Goal: Information Seeking & Learning: Check status

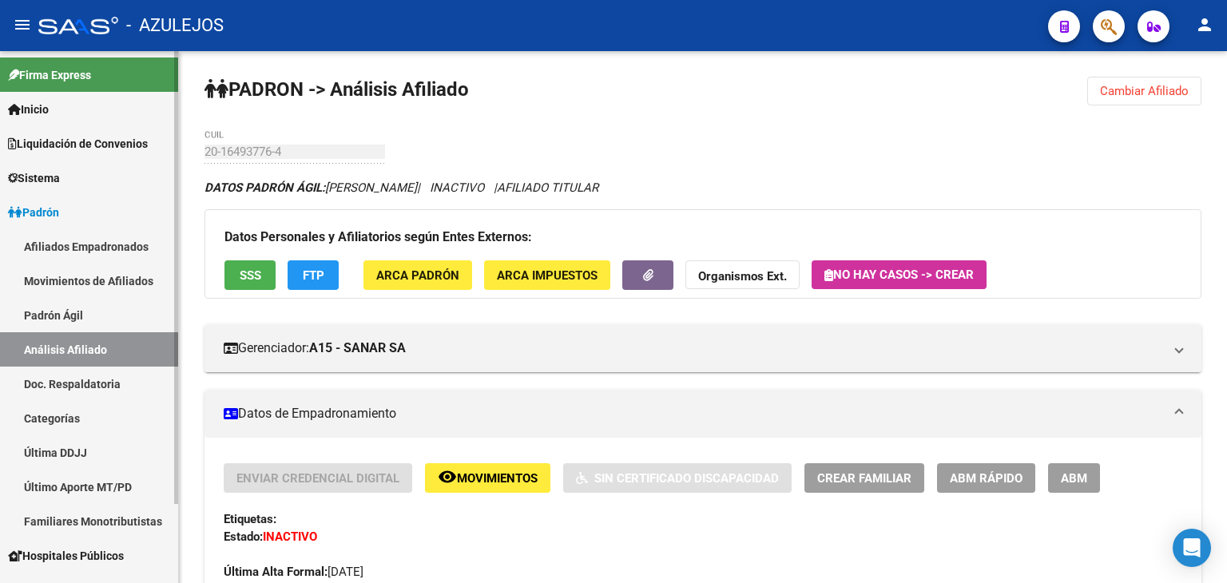
drag, startPoint x: 58, startPoint y: 307, endPoint x: 80, endPoint y: 315, distance: 24.0
click at [58, 307] on link "Padrón Ágil" at bounding box center [89, 315] width 178 height 34
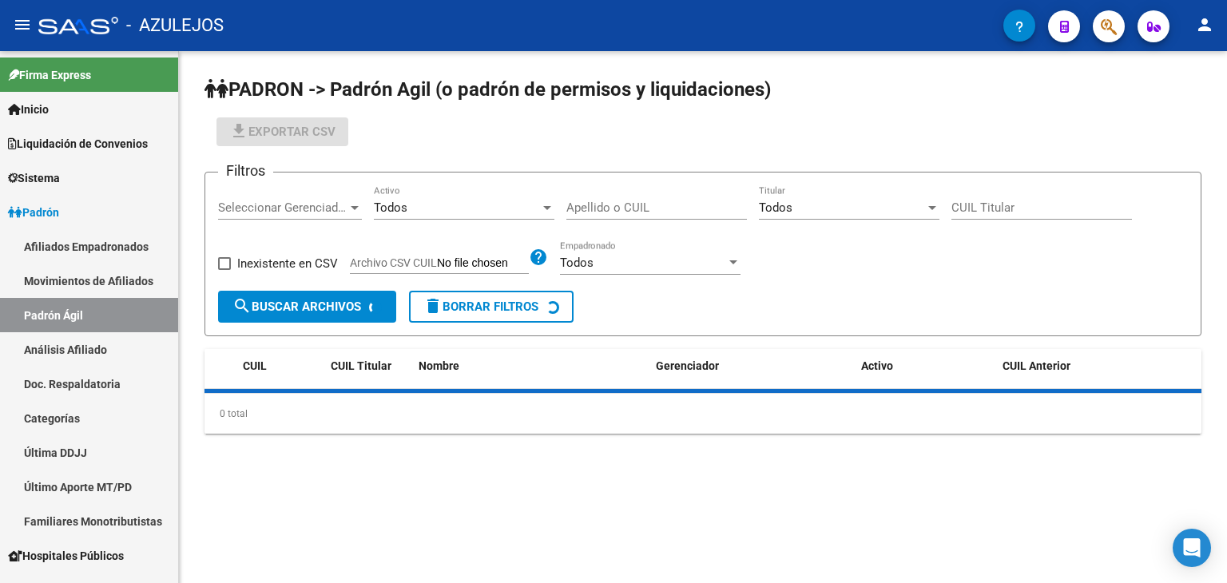
click at [603, 205] on input "Apellido o CUIL" at bounding box center [656, 207] width 180 height 14
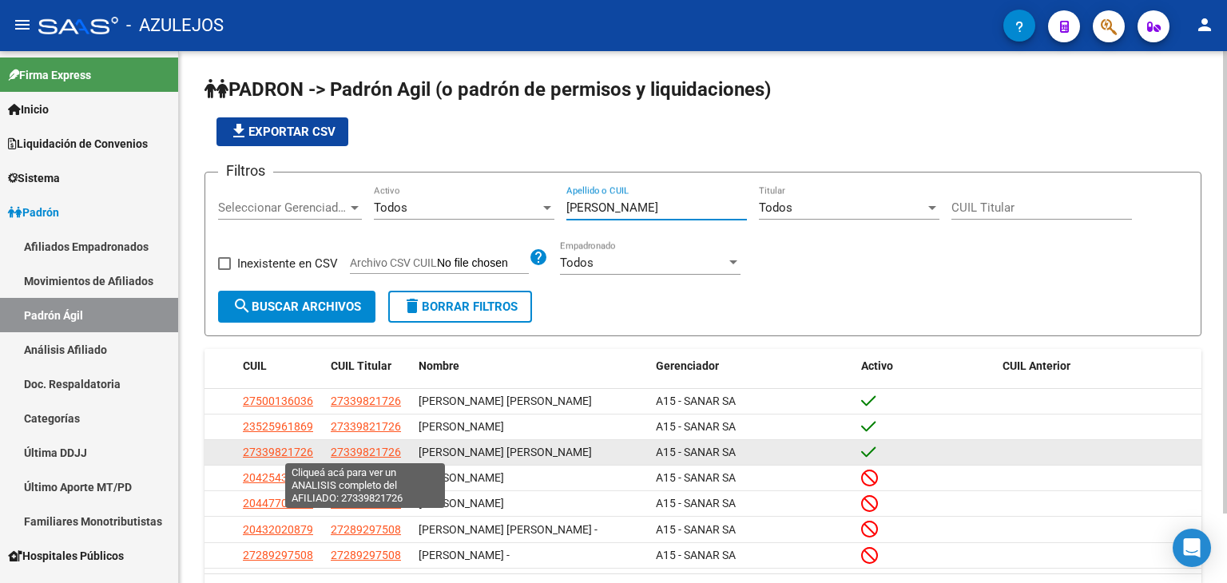
type input "[PERSON_NAME]"
click at [367, 456] on span "27339821726" at bounding box center [366, 452] width 70 height 13
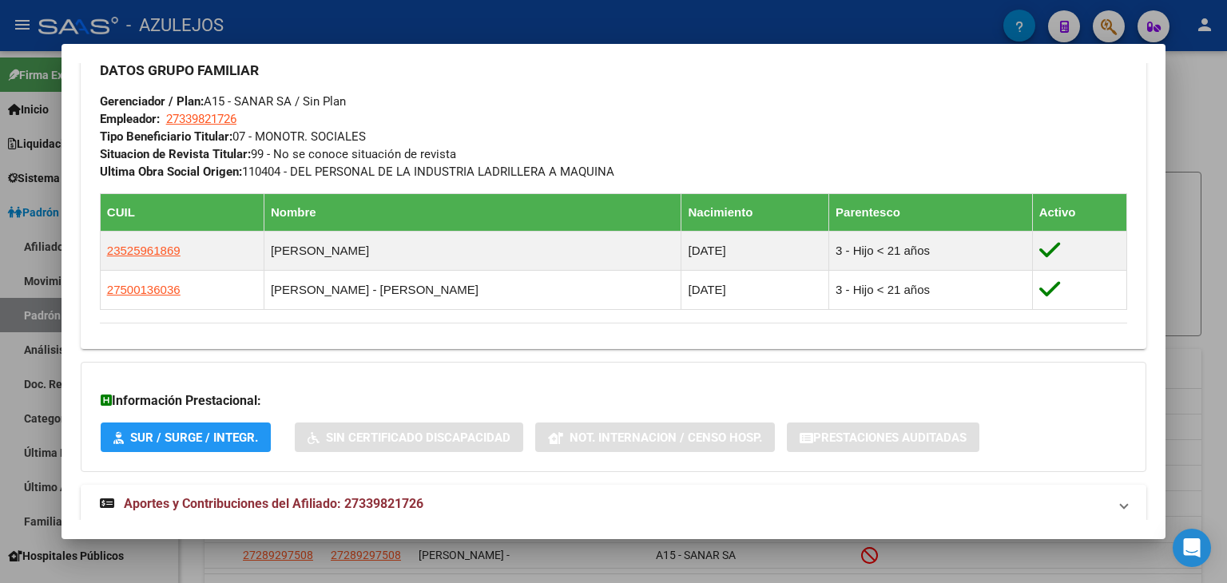
scroll to position [837, 0]
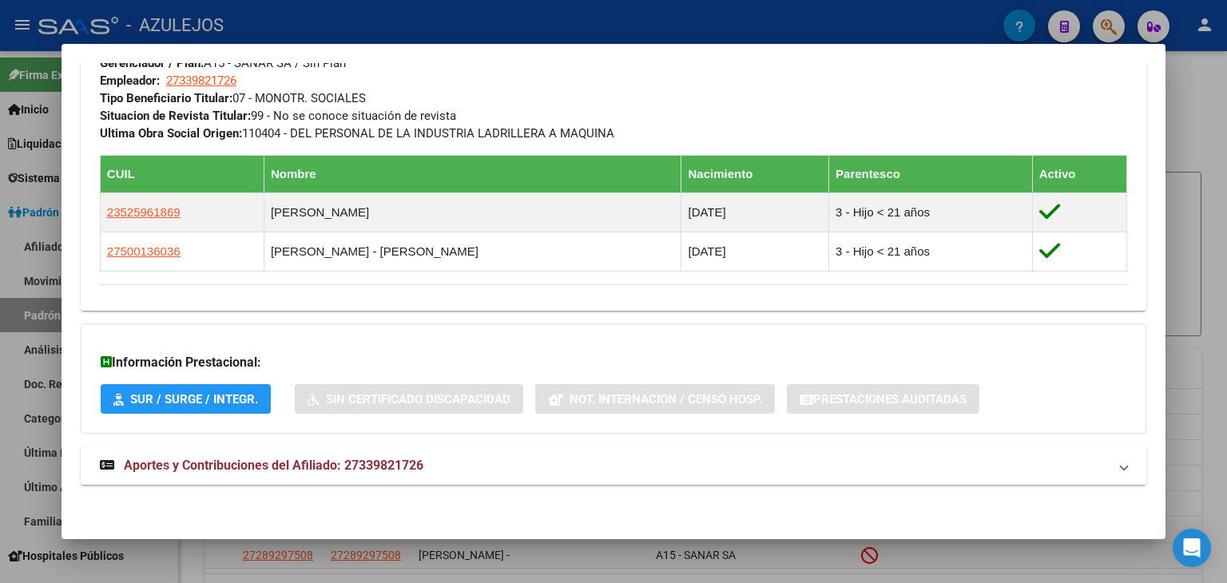
click at [278, 467] on span "Aportes y Contribuciones del Afiliado: 27339821726" at bounding box center [273, 465] width 299 height 15
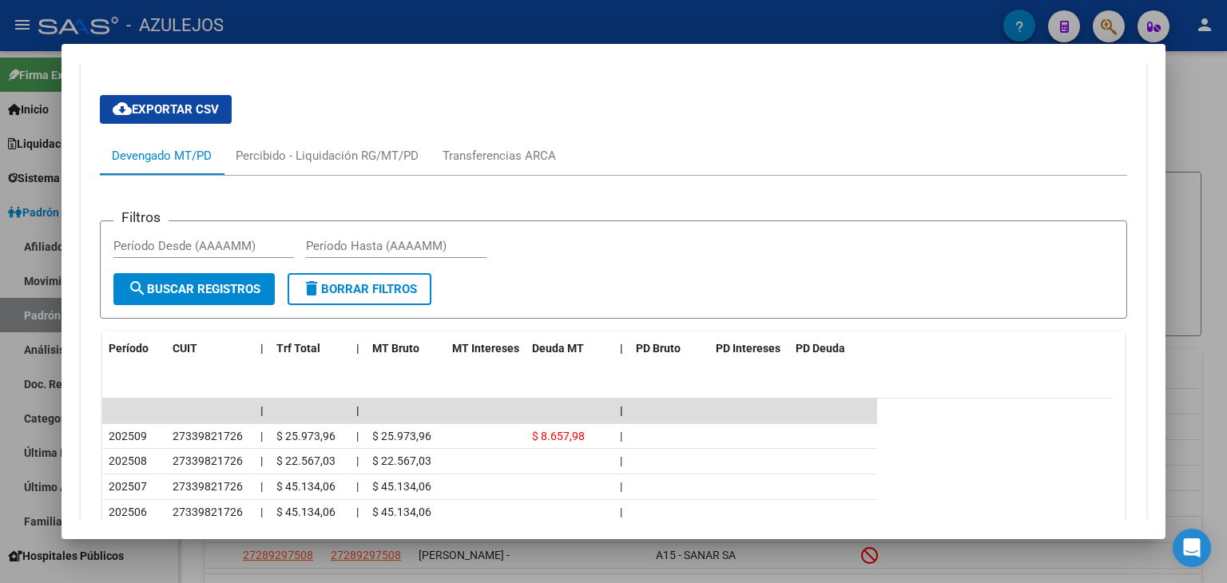
scroll to position [1489, 0]
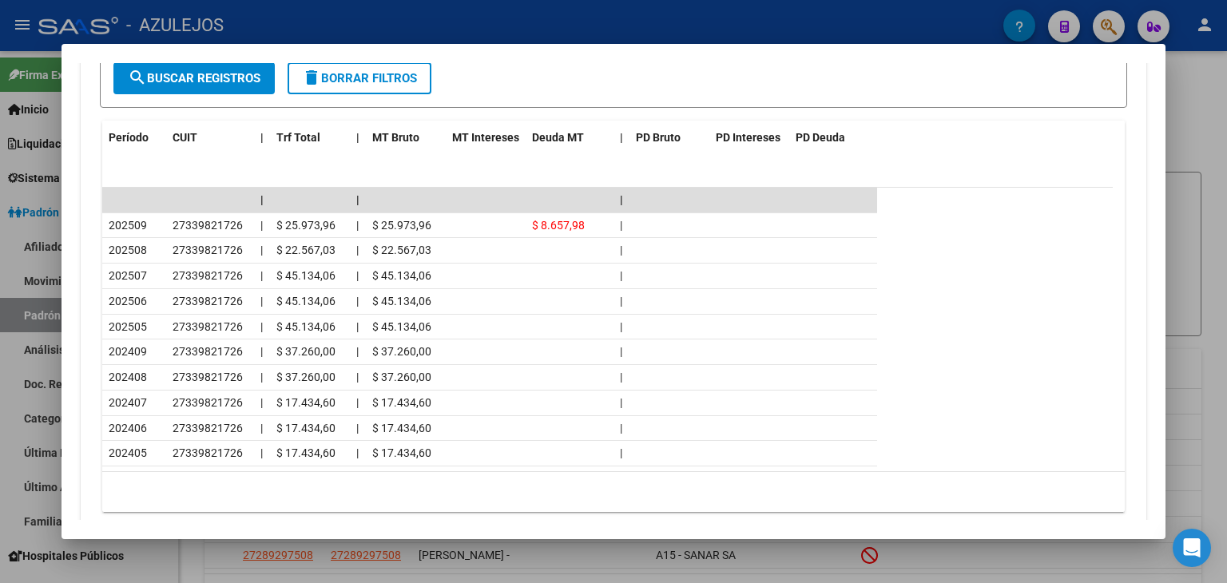
click at [369, 26] on div at bounding box center [613, 291] width 1227 height 583
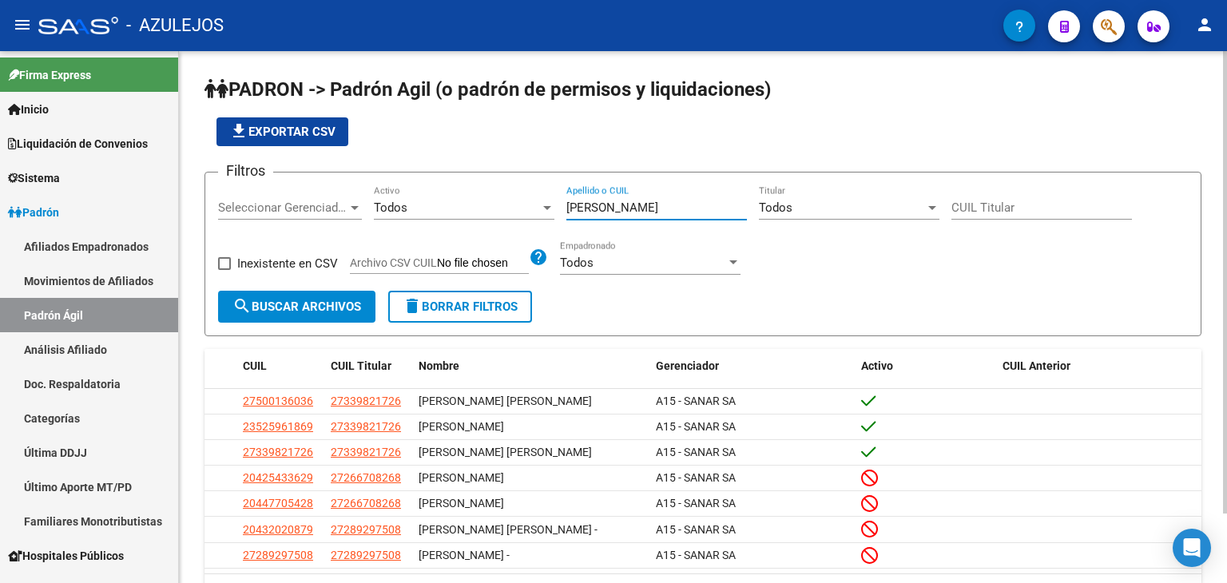
drag, startPoint x: 619, startPoint y: 205, endPoint x: 508, endPoint y: 208, distance: 111.0
click at [508, 208] on div "Filtros Seleccionar Gerenciador Seleccionar Gerenciador Todos Activo [PERSON_NA…" at bounding box center [703, 237] width 970 height 105
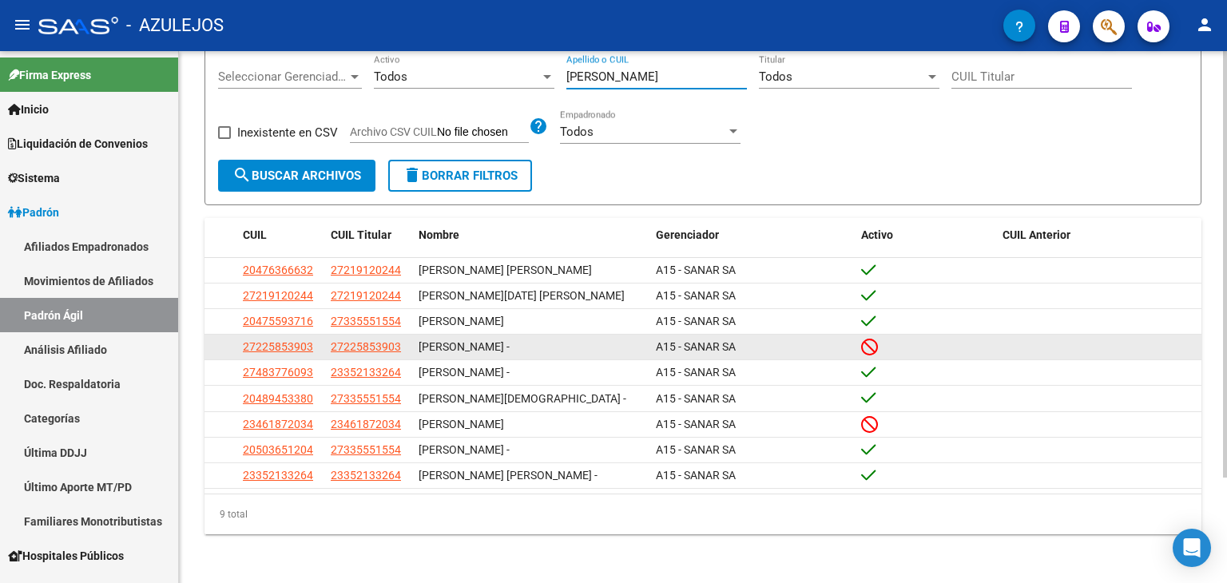
scroll to position [131, 0]
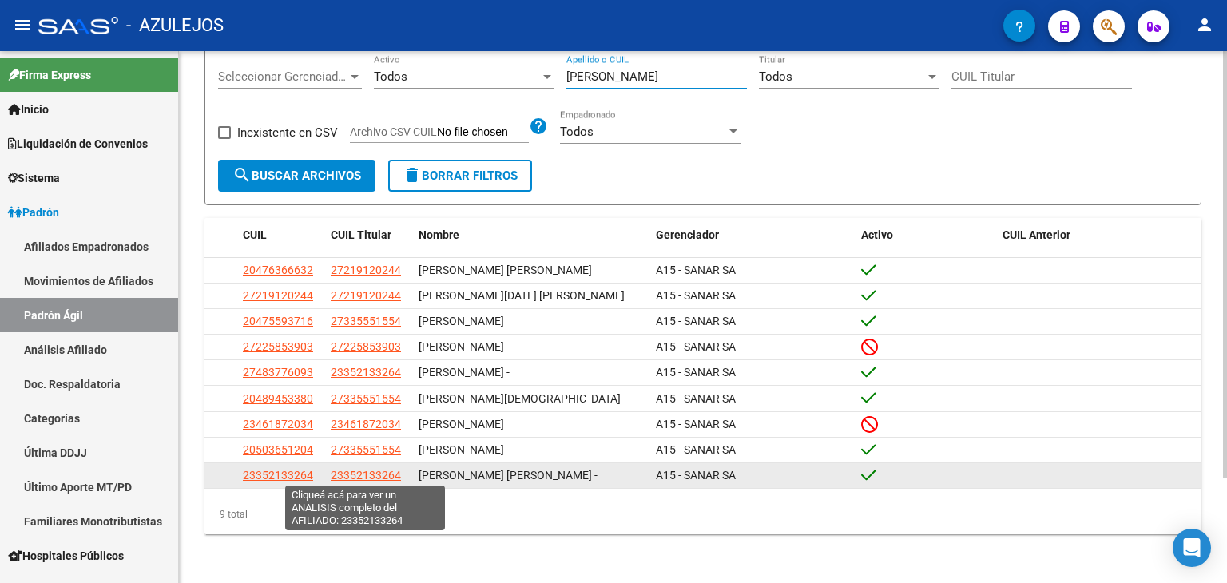
type input "[PERSON_NAME]"
click at [360, 475] on span "23352133264" at bounding box center [366, 475] width 70 height 13
type textarea "23352133264"
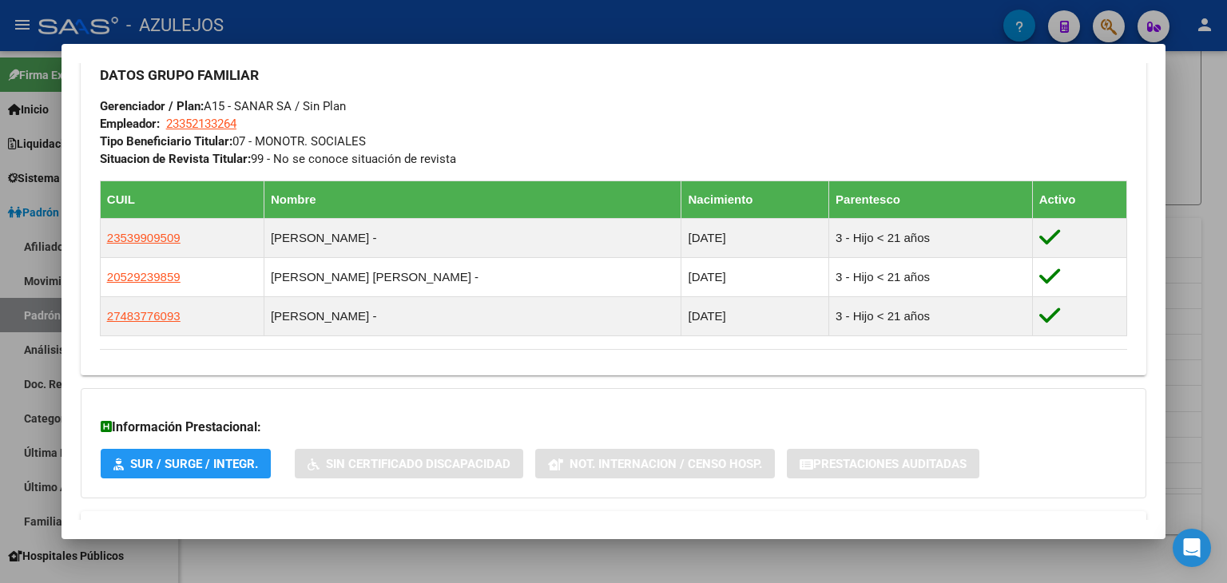
scroll to position [841, 0]
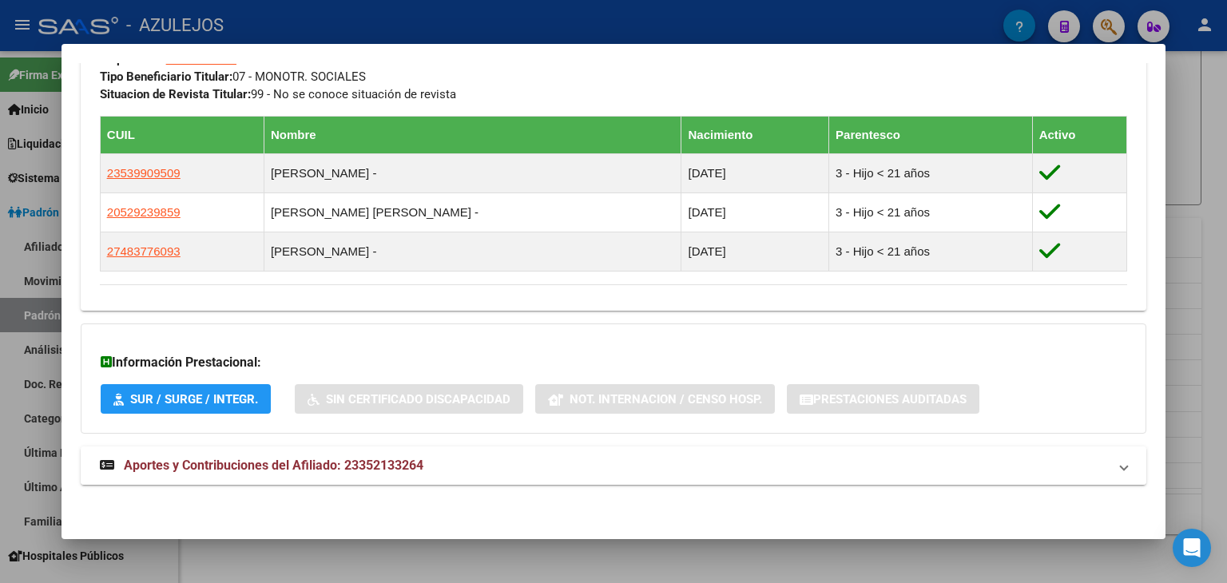
click at [329, 461] on span "Aportes y Contribuciones del Afiliado: 23352133264" at bounding box center [273, 465] width 299 height 15
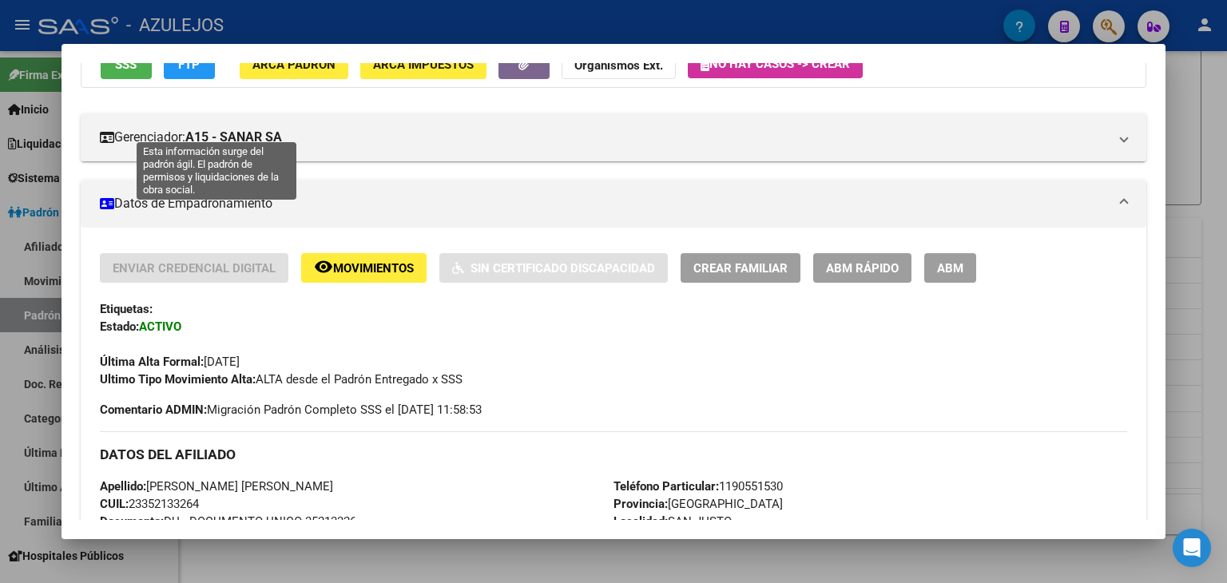
scroll to position [0, 0]
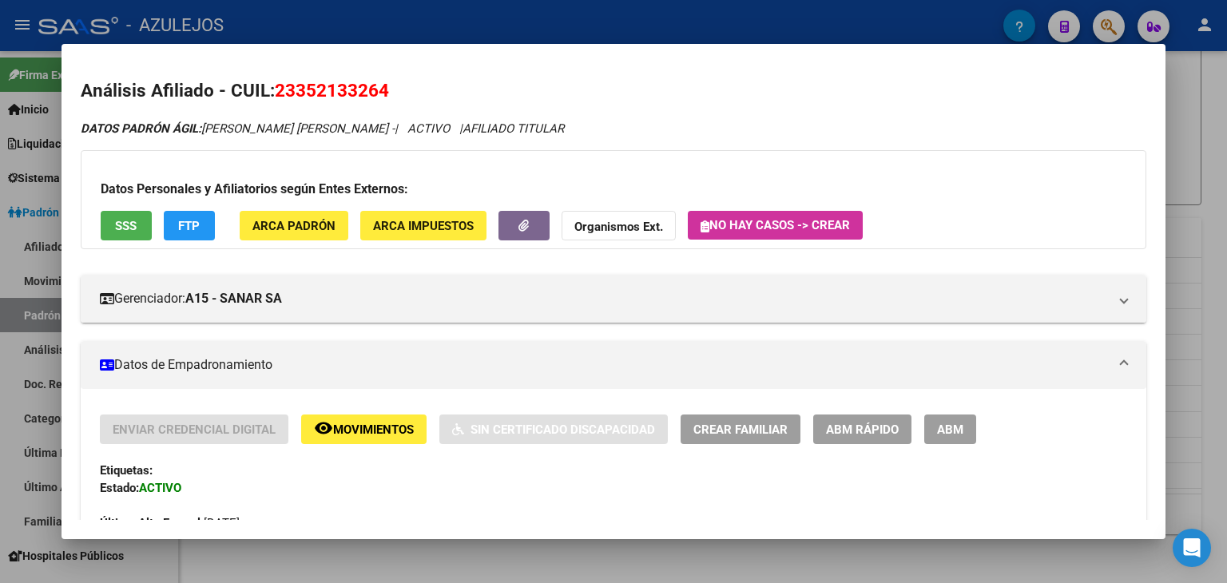
click at [327, 13] on div at bounding box center [613, 291] width 1227 height 583
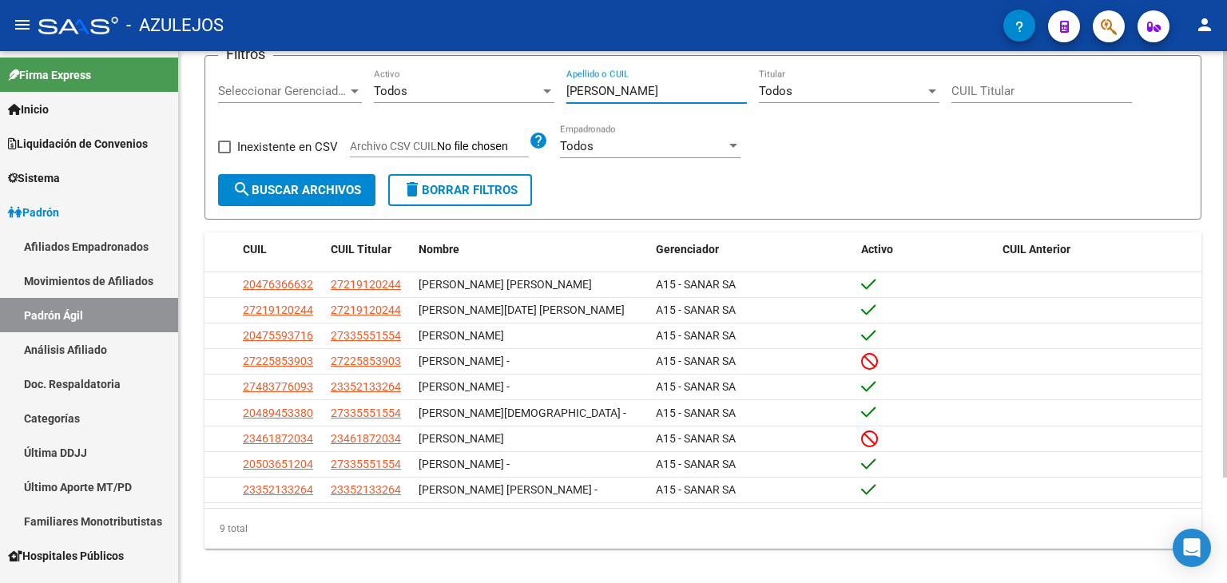
drag, startPoint x: 626, startPoint y: 70, endPoint x: 557, endPoint y: 61, distance: 70.0
click at [557, 61] on app-list-header "PADRON -> Padrón Agil ([PERSON_NAME] de permisos y liquidaciones) file_download…" at bounding box center [702, 90] width 997 height 260
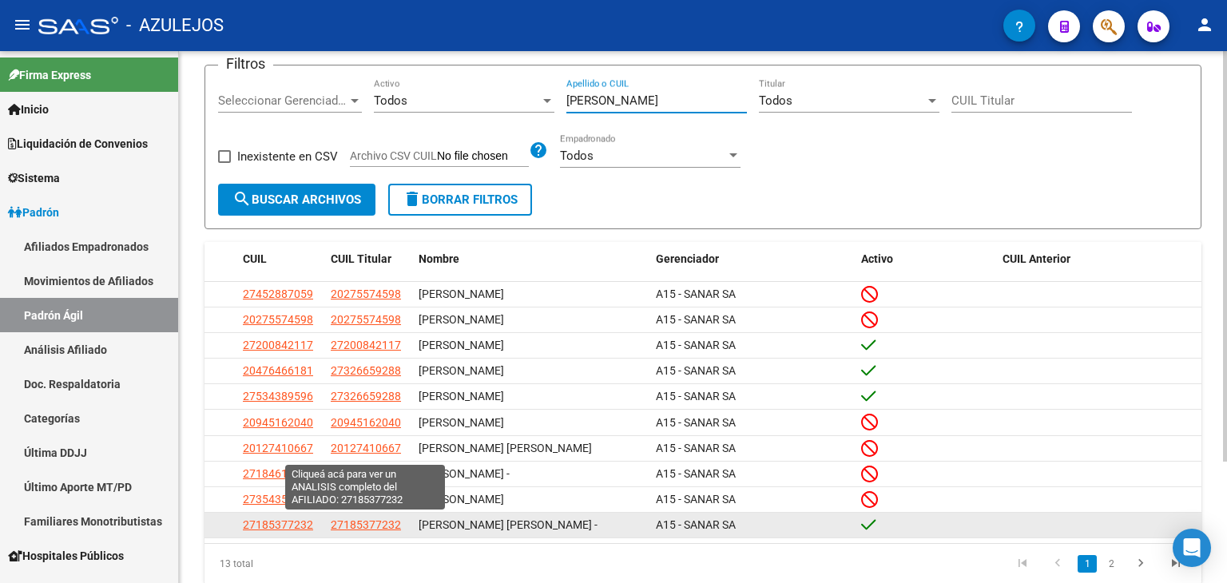
type input "[PERSON_NAME]"
click at [356, 525] on span "27185377232" at bounding box center [366, 524] width 70 height 13
type textarea "27185377232"
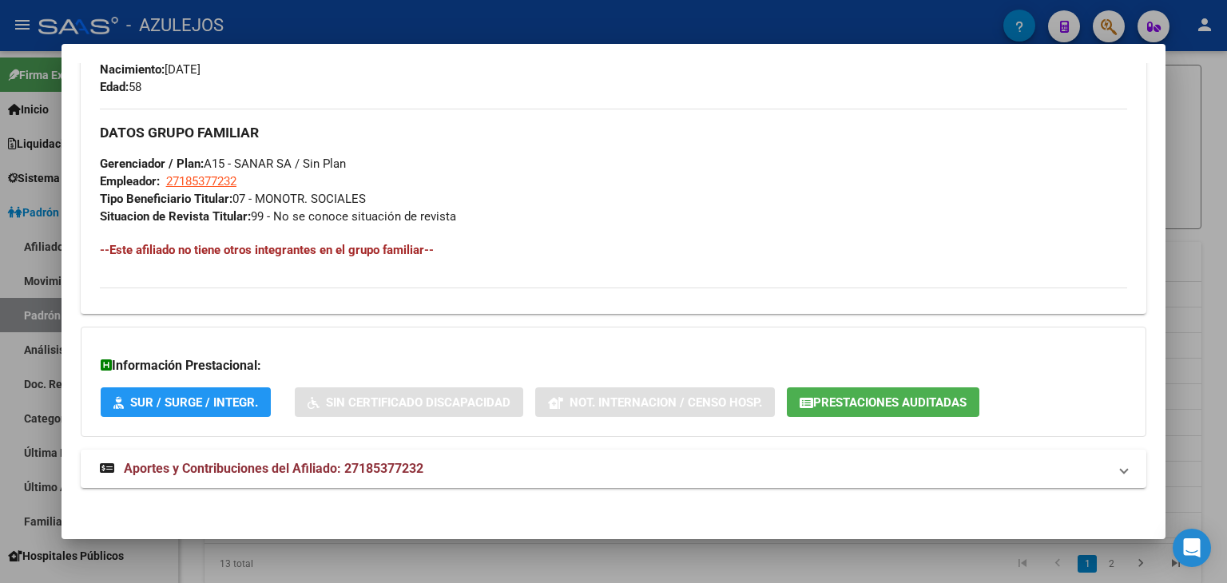
scroll to position [722, 0]
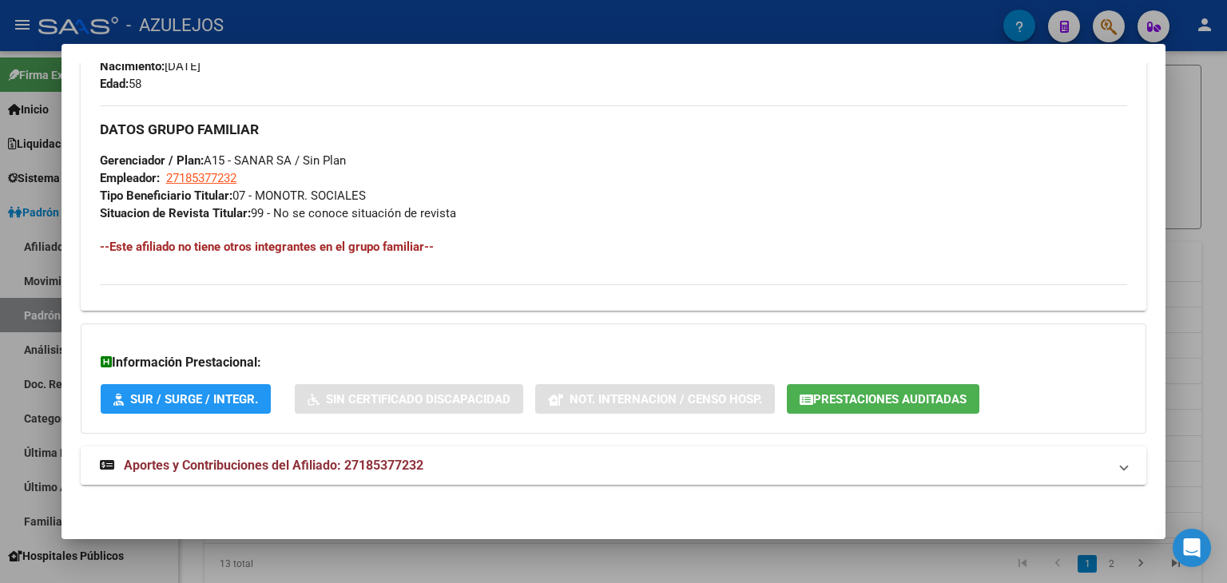
click at [313, 474] on strong "Aportes y Contribuciones del Afiliado: 27185377232" at bounding box center [261, 465] width 323 height 19
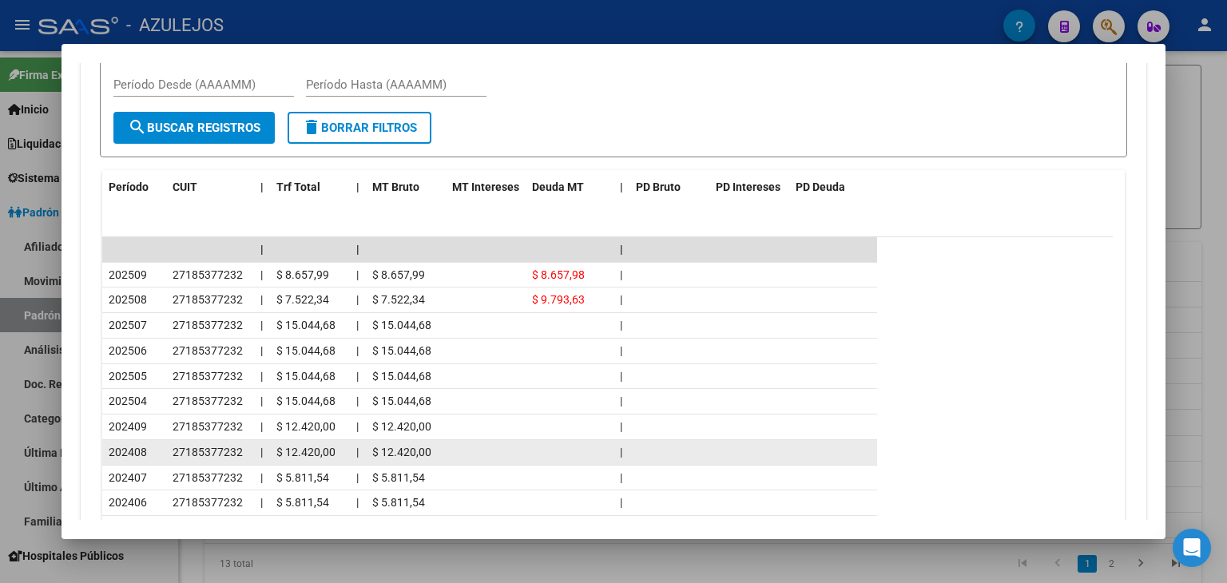
scroll to position [1374, 0]
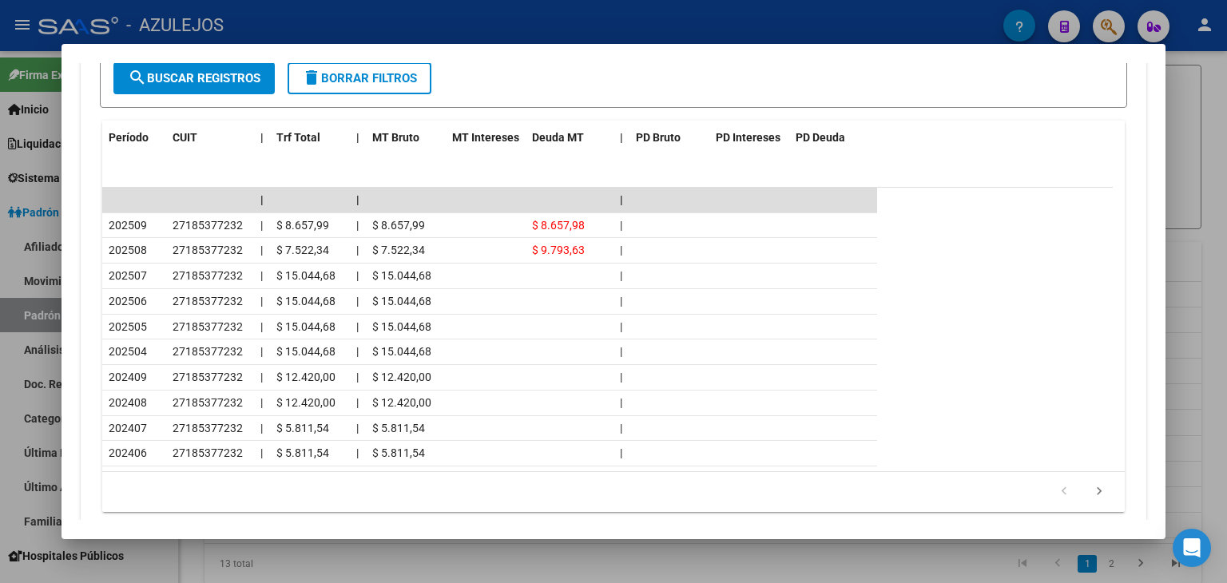
click at [516, 35] on div at bounding box center [613, 291] width 1227 height 583
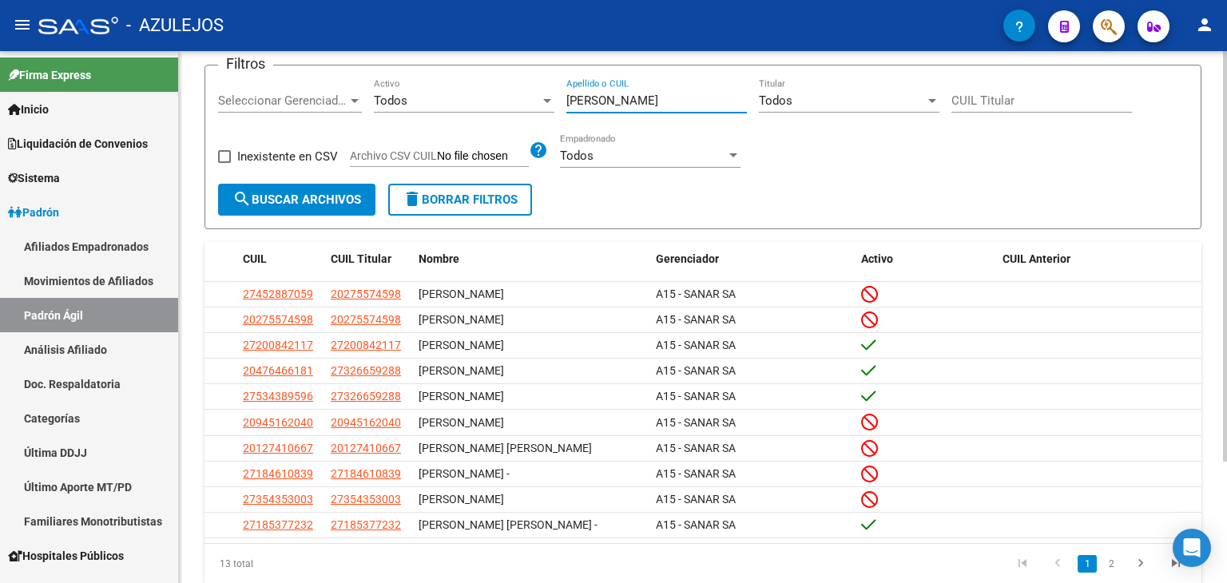
drag, startPoint x: 604, startPoint y: 105, endPoint x: 553, endPoint y: 101, distance: 50.5
click at [553, 101] on div "Filtros Seleccionar Gerenciador Seleccionar Gerenciador Todos Activo [PERSON_NA…" at bounding box center [703, 130] width 970 height 105
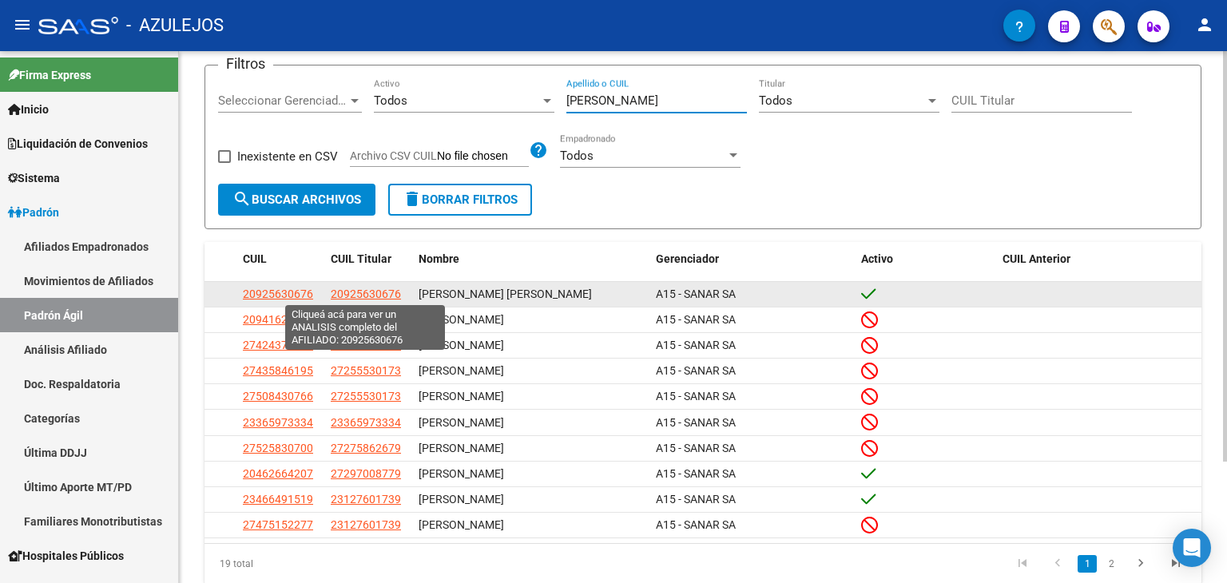
type input "[PERSON_NAME]"
click at [377, 291] on span "20925630676" at bounding box center [366, 294] width 70 height 13
type textarea "20925630676"
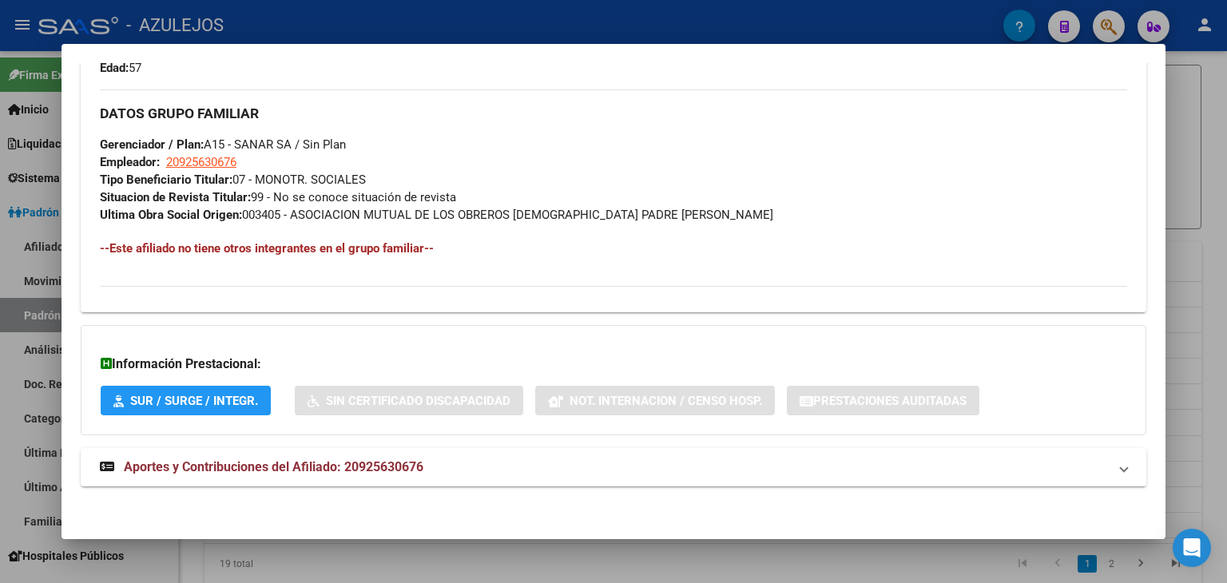
scroll to position [740, 0]
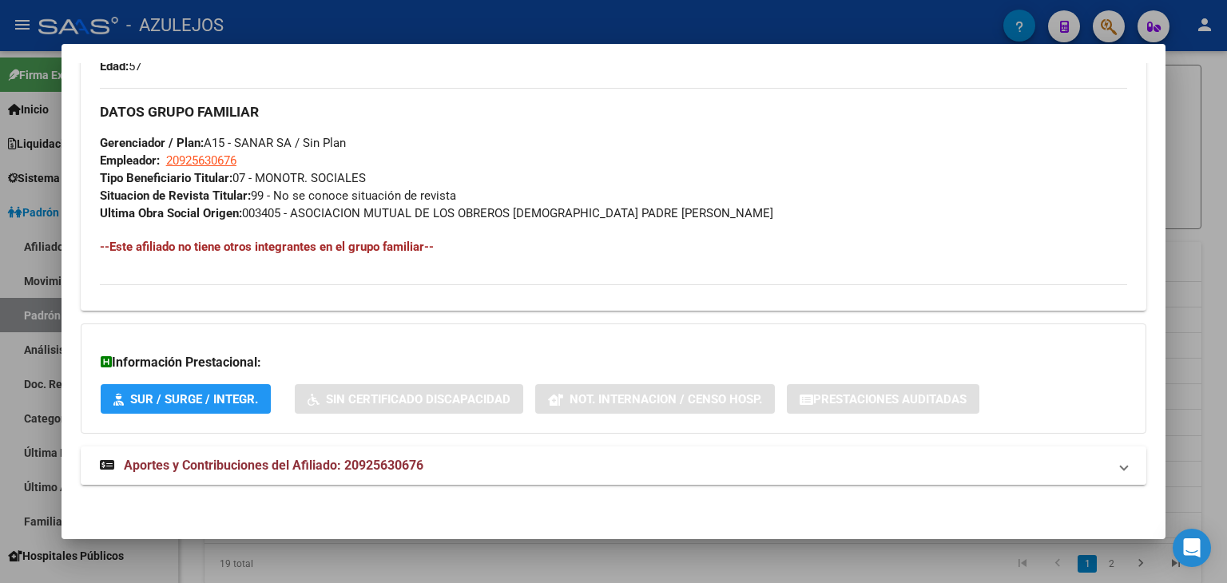
click at [307, 464] on span "Aportes y Contribuciones del Afiliado: 20925630676" at bounding box center [273, 465] width 299 height 15
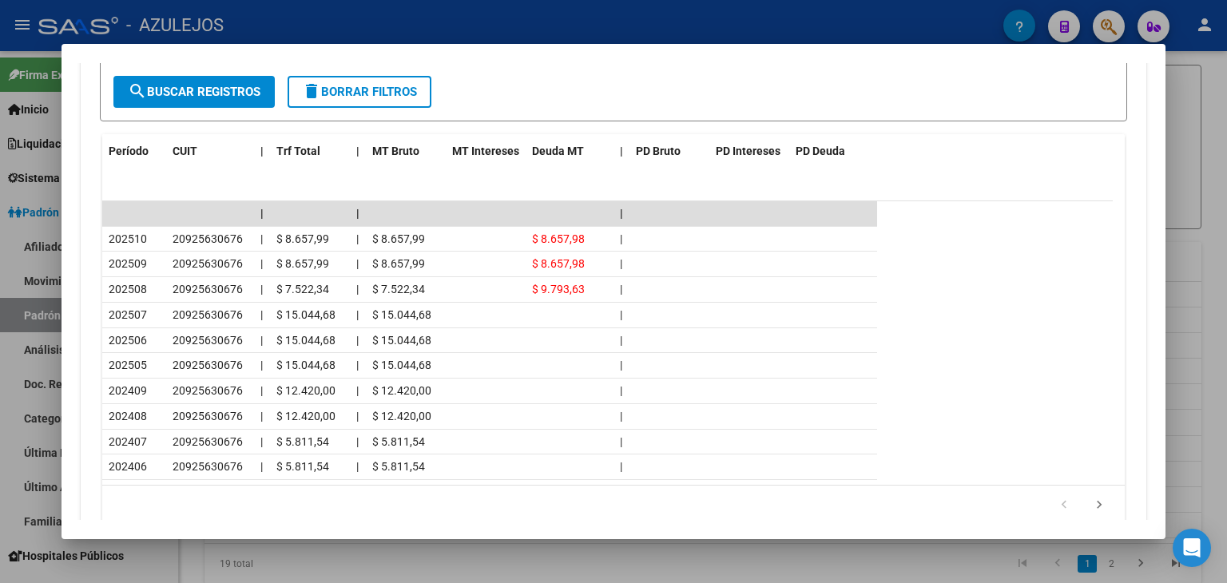
scroll to position [1378, 0]
click at [471, 4] on div at bounding box center [613, 291] width 1227 height 583
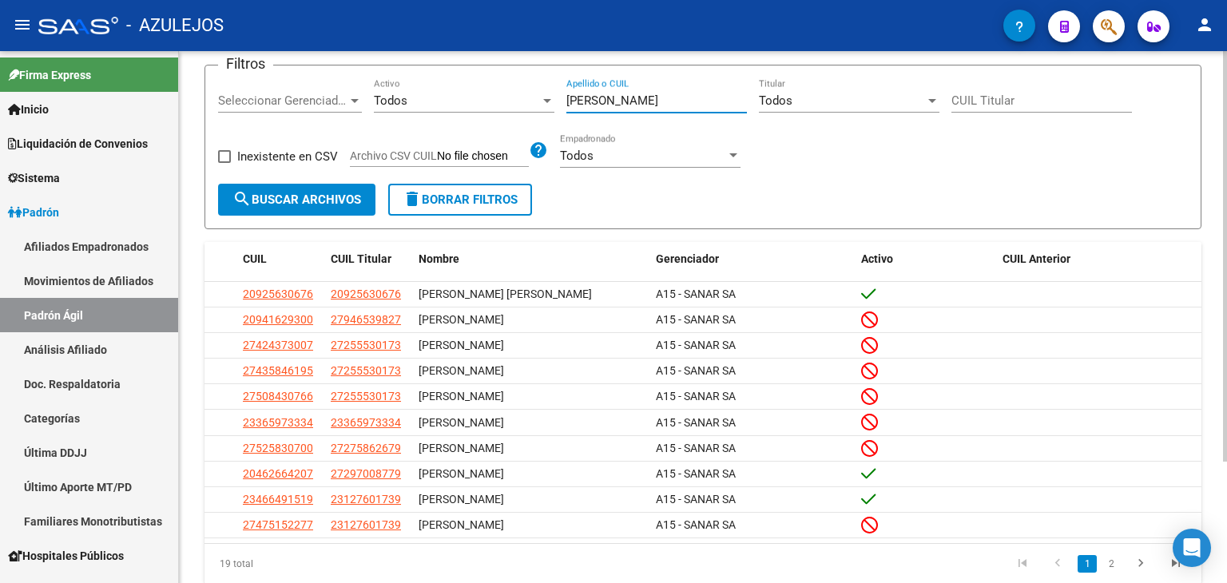
drag, startPoint x: 619, startPoint y: 92, endPoint x: 460, endPoint y: 89, distance: 159.0
click at [460, 89] on div "Filtros Seleccionar Gerenciador Seleccionar Gerenciador Todos Activo [PERSON_NA…" at bounding box center [703, 130] width 970 height 105
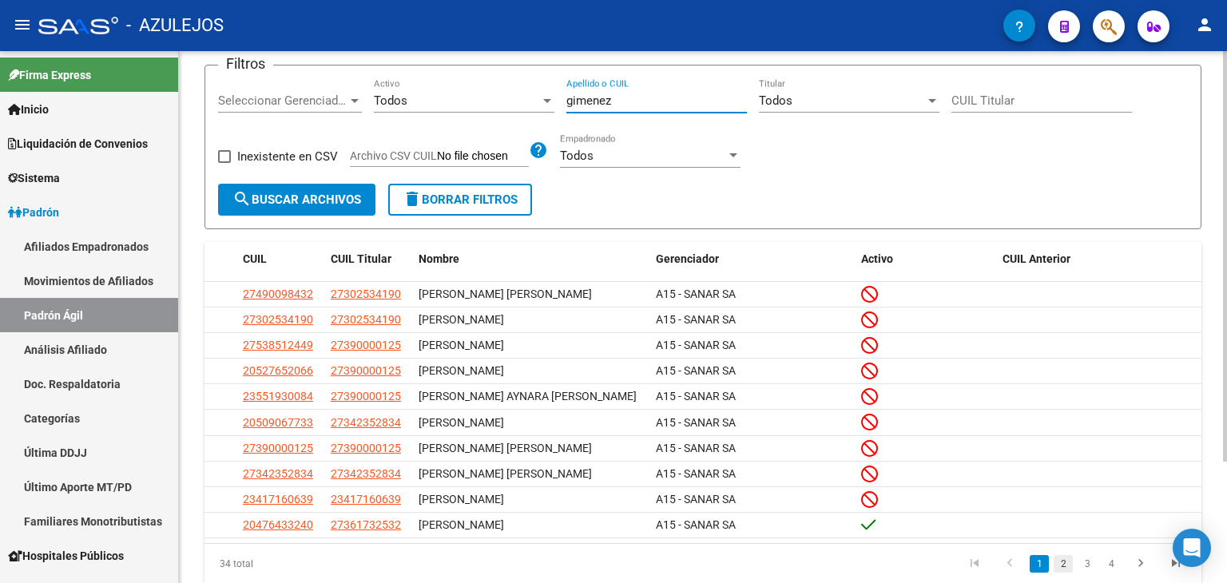
type input "gimenez"
click at [1062, 561] on link "2" at bounding box center [1062, 564] width 19 height 18
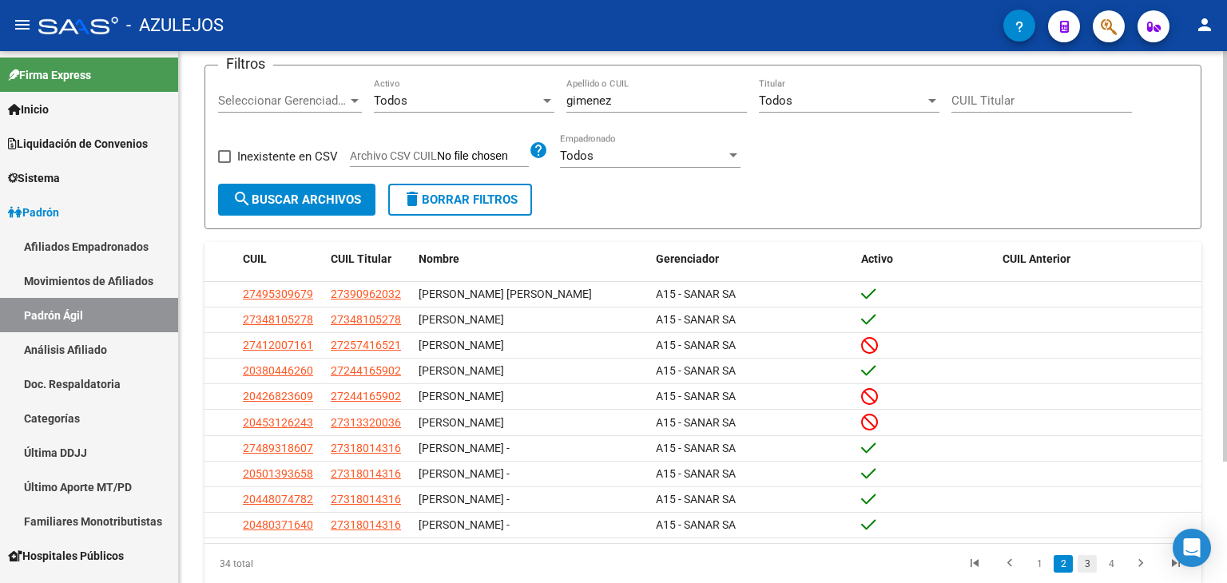
click at [1082, 563] on link "3" at bounding box center [1086, 564] width 19 height 18
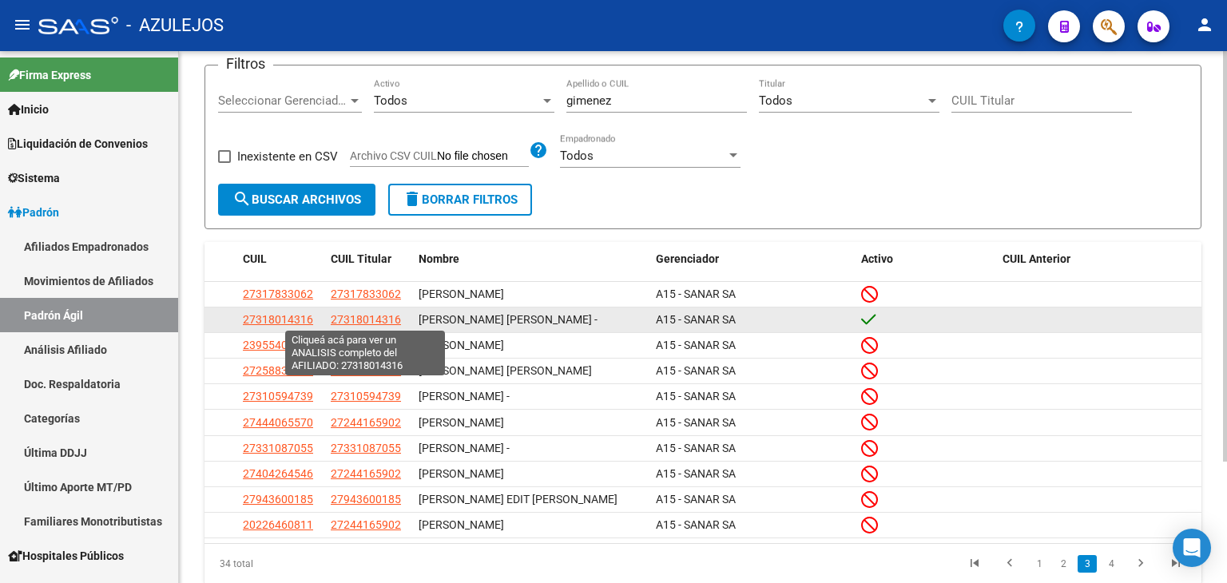
click at [349, 323] on span "27318014316" at bounding box center [366, 319] width 70 height 13
type textarea "27318014316"
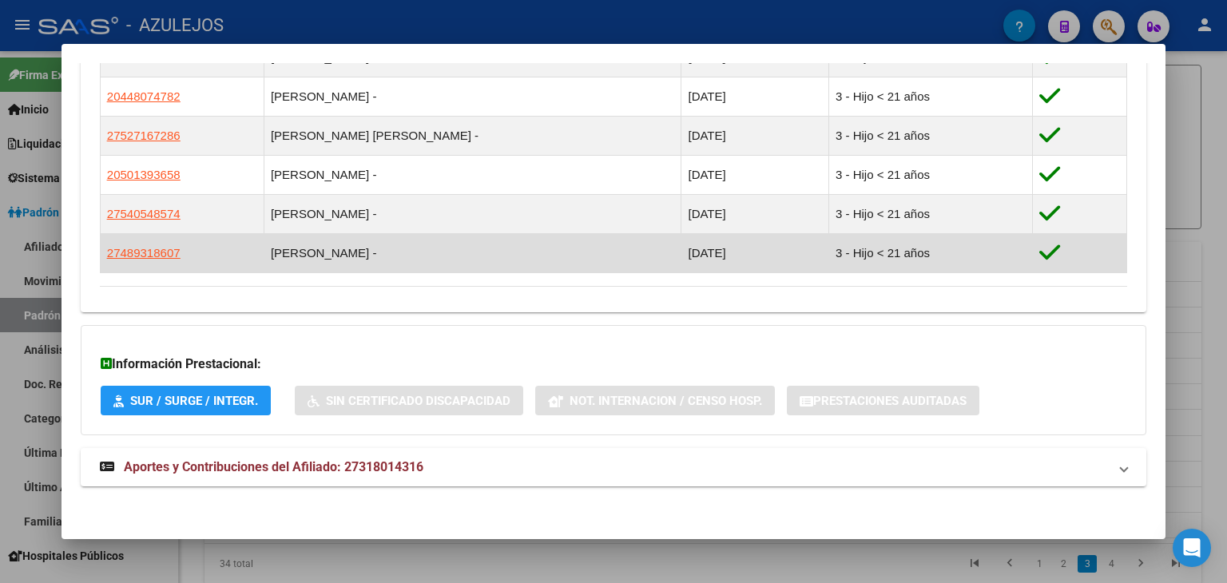
scroll to position [958, 0]
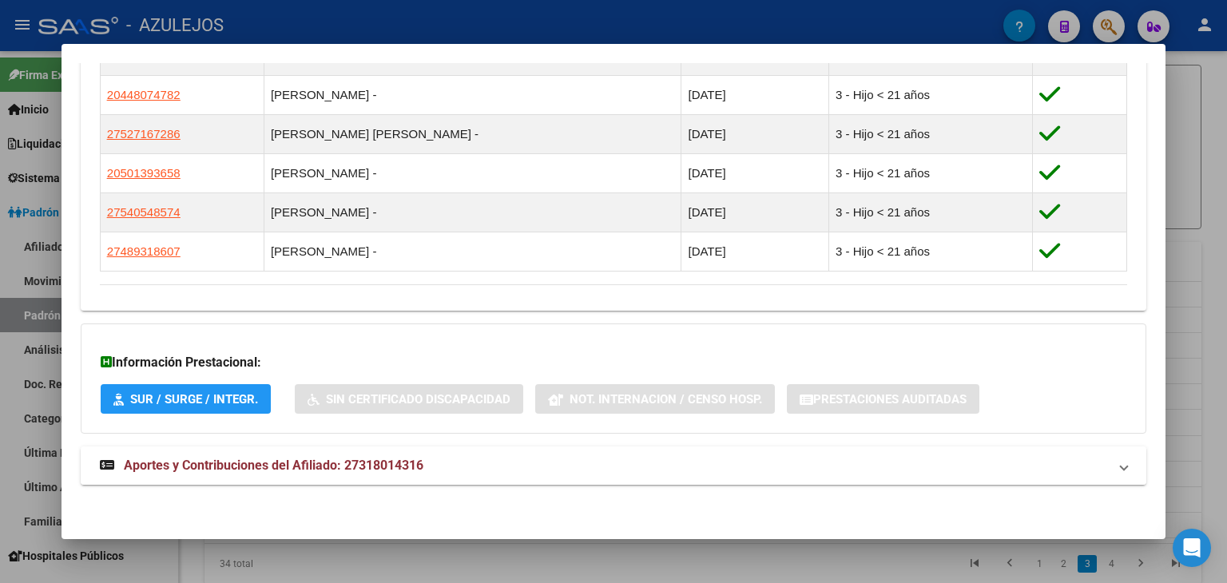
click at [351, 469] on span "Aportes y Contribuciones del Afiliado: 27318014316" at bounding box center [273, 465] width 299 height 15
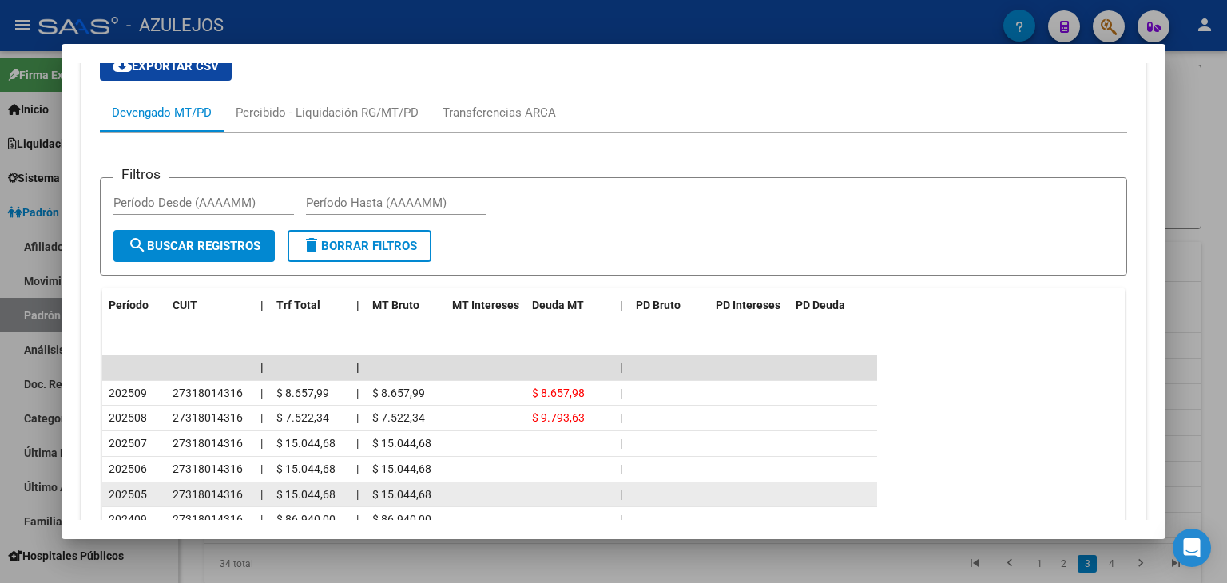
scroll to position [1609, 0]
